Goal: Information Seeking & Learning: Learn about a topic

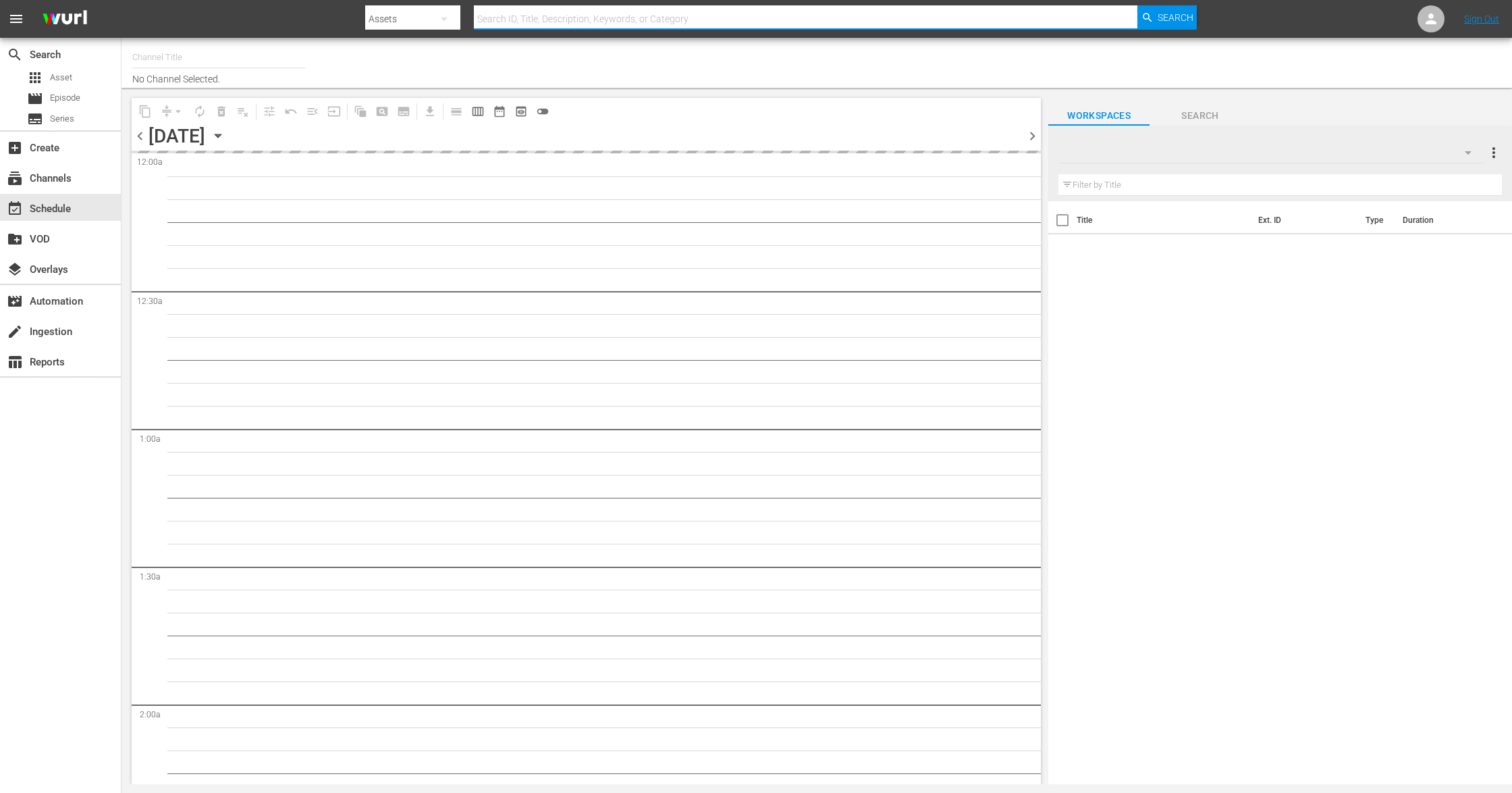
click at [540, 14] on input "text" at bounding box center [806, 19] width 665 height 32
paste input "Das Boot - El Submarino"
type input "Das Boot - El Submarino"
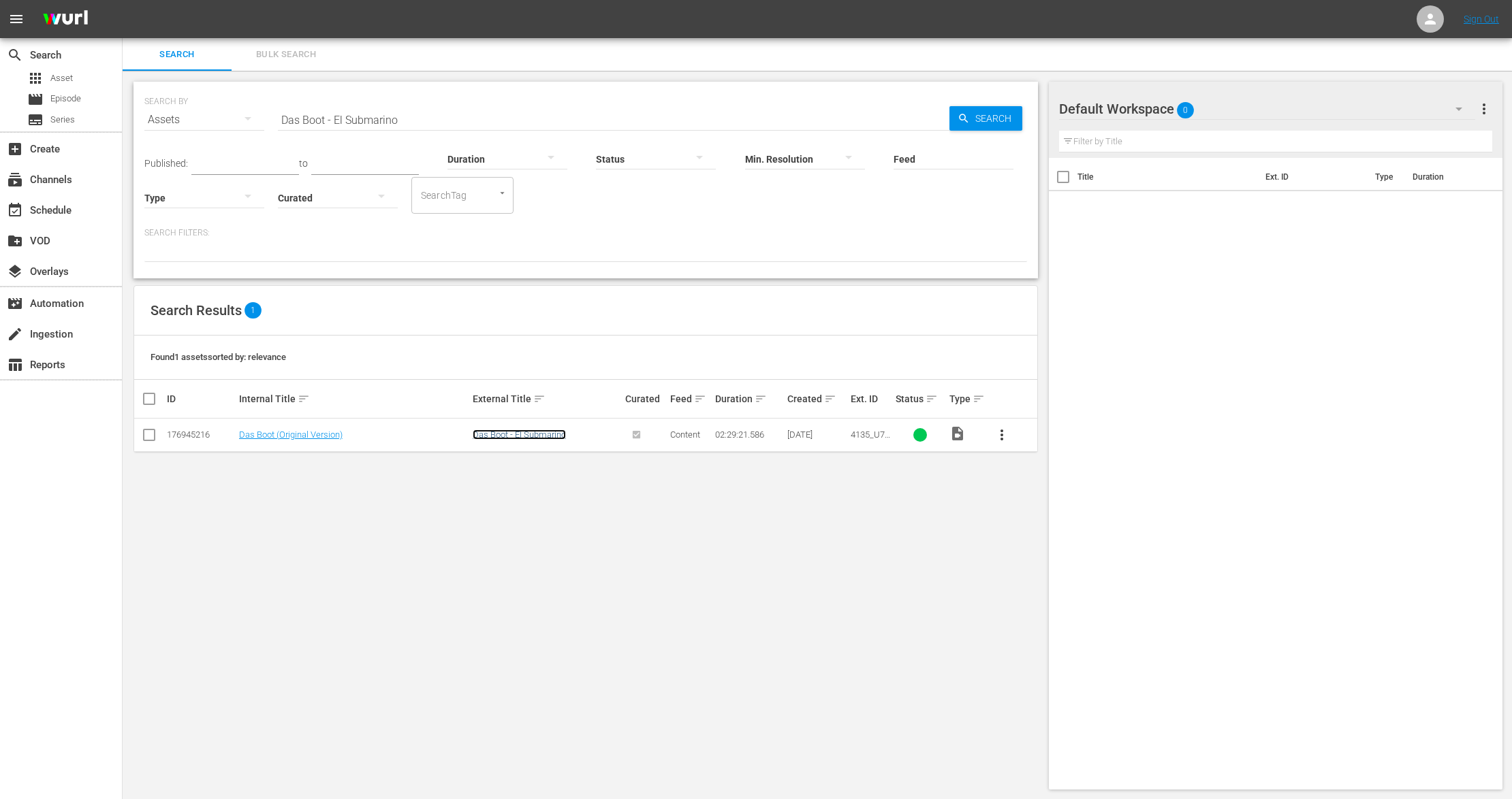
click at [518, 435] on link "Das Boot - El Submarino" at bounding box center [519, 435] width 94 height 10
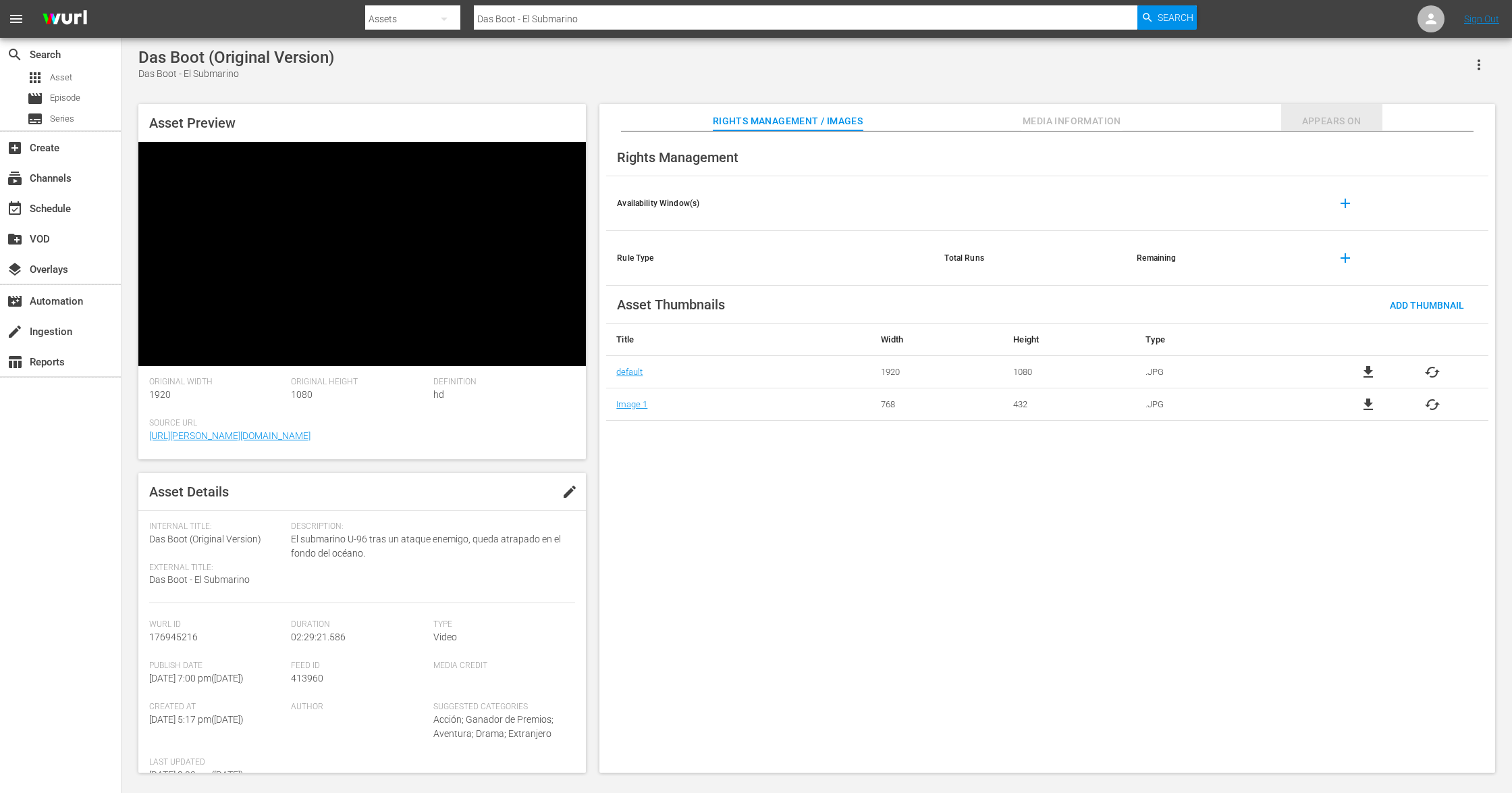
click at [1333, 124] on span "Appears On" at bounding box center [1331, 122] width 101 height 17
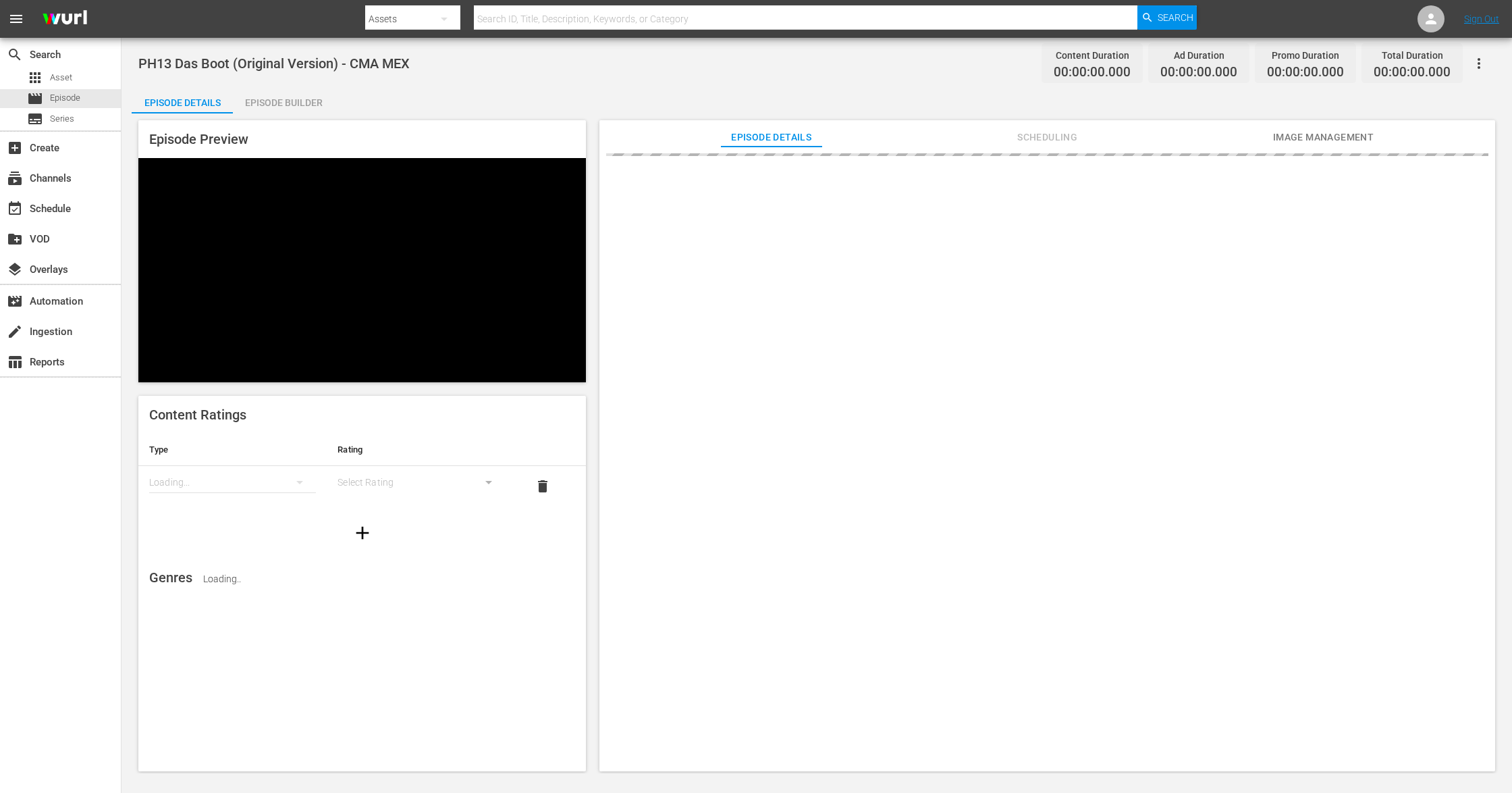
click at [1043, 138] on span "Scheduling" at bounding box center [1048, 137] width 101 height 17
click at [1046, 141] on span "Scheduling" at bounding box center [1048, 137] width 101 height 17
